Goal: Task Accomplishment & Management: Manage account settings

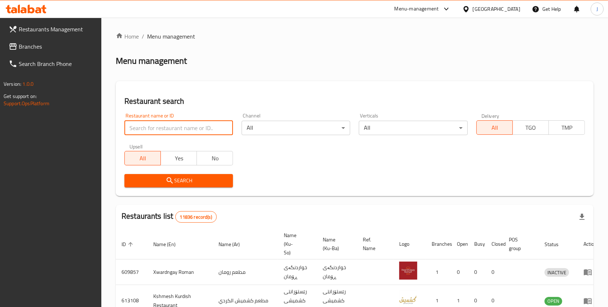
click at [191, 126] on input "search" at bounding box center [178, 128] width 108 height 14
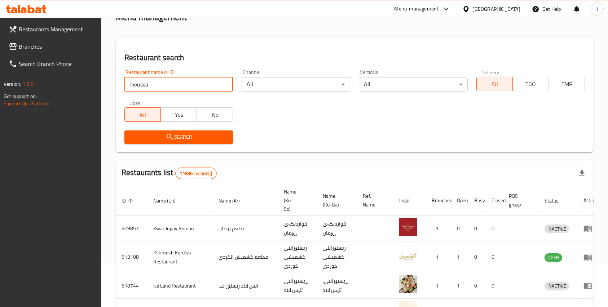
scroll to position [43, 0]
click at [173, 94] on div "Restaurant name or ID moussa Restaurant name or ID" at bounding box center [178, 81] width 117 height 31
click at [167, 90] on input "moussa" at bounding box center [178, 84] width 108 height 14
type input "moussa kitchen"
click button "Search" at bounding box center [178, 137] width 108 height 13
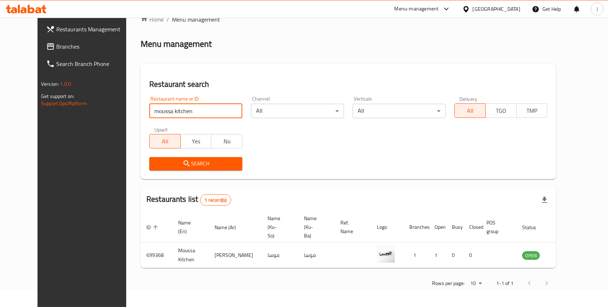
scroll to position [8, 0]
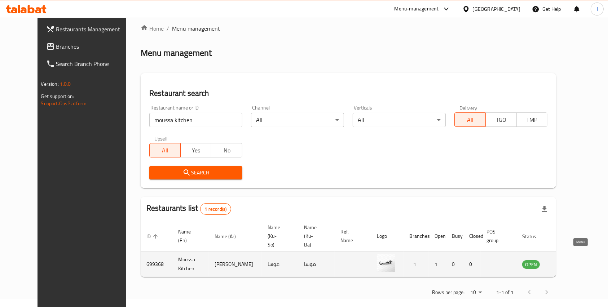
click at [568, 260] on icon "enhanced table" at bounding box center [564, 264] width 9 height 9
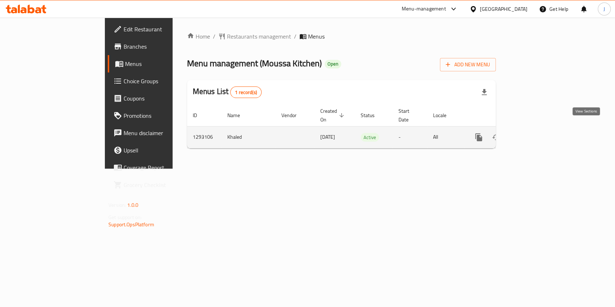
click at [540, 134] on link "enhanced table" at bounding box center [530, 137] width 17 height 17
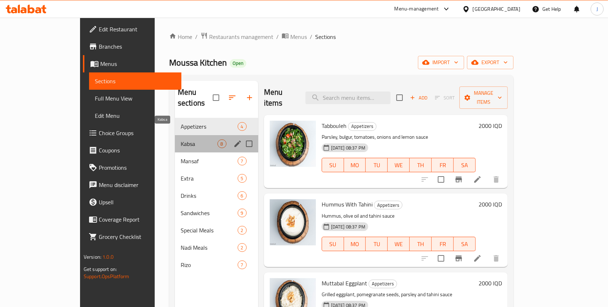
click at [181, 139] on span "Kabsa" at bounding box center [199, 143] width 37 height 9
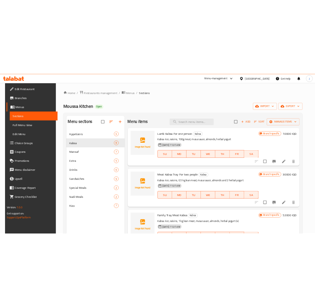
scroll to position [12, 0]
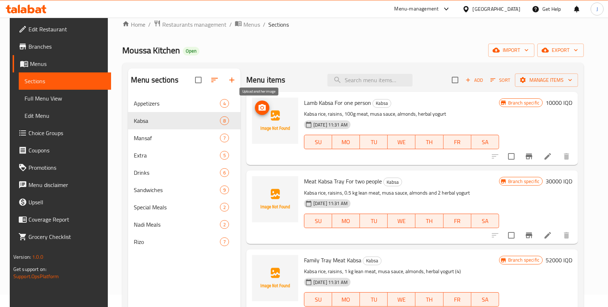
click at [261, 108] on icon "upload picture" at bounding box center [261, 107] width 7 height 6
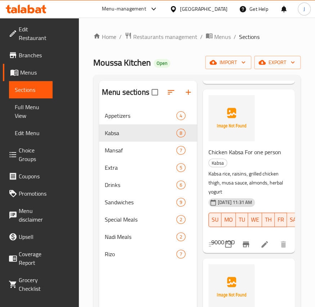
scroll to position [532, 0]
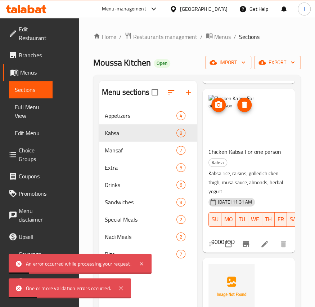
click at [235, 124] on img at bounding box center [232, 118] width 46 height 46
click at [212, 108] on span "upload picture" at bounding box center [219, 105] width 14 height 9
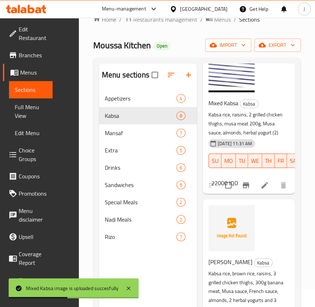
scroll to position [19, 0]
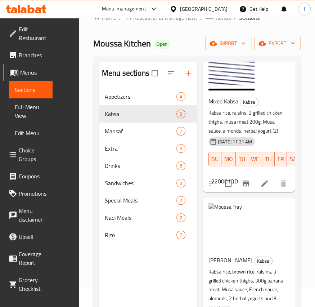
click at [158, 290] on div "Menu sections Appetizers 4 Kabsa 8 Mansaf 7 Extra 5 Drinks 6 Sandwiches 9 Speci…" at bounding box center [148, 215] width 98 height 307
click at [219, 210] on icon "upload picture" at bounding box center [218, 213] width 7 height 6
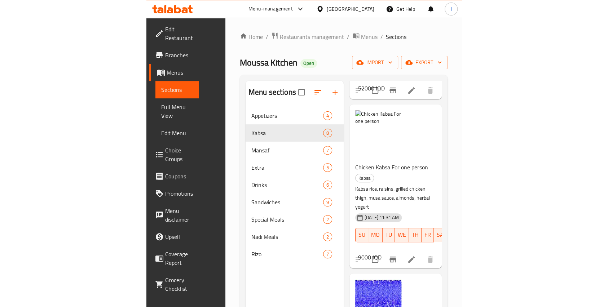
scroll to position [516, 0]
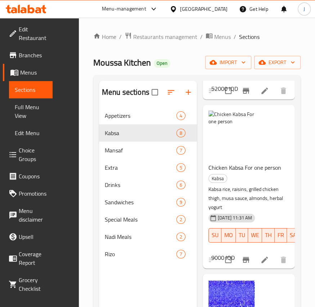
click at [120, 21] on div "Home / Restaurants management / Menus / Sections Moussa Kitchen Open import exp…" at bounding box center [197, 213] width 236 height 390
click at [218, 121] on circle "upload picture" at bounding box center [219, 121] width 2 height 2
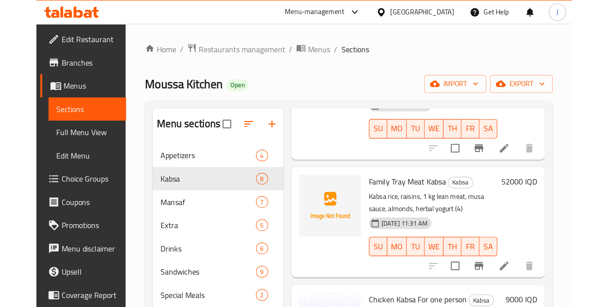
scroll to position [187, 0]
